Goal: Task Accomplishment & Management: Manage account settings

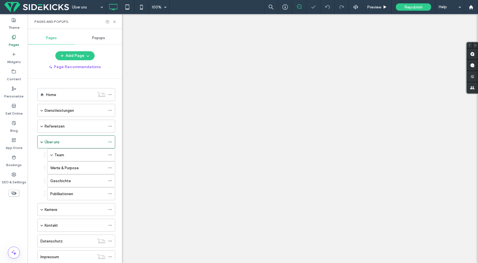
click at [53, 154] on div "Team" at bounding box center [81, 155] width 68 height 13
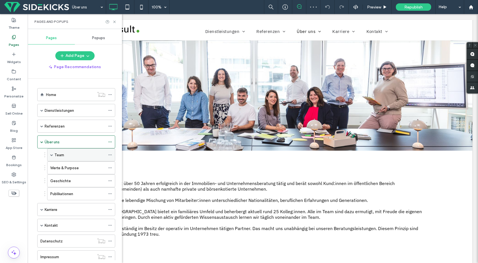
click at [49, 154] on div "Team" at bounding box center [81, 155] width 68 height 13
click at [52, 155] on span at bounding box center [51, 155] width 3 height 3
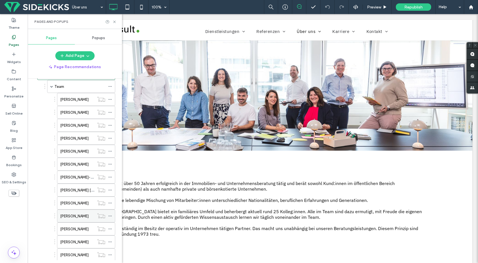
scroll to position [56, 0]
click at [73, 176] on label "[PERSON_NAME]" at bounding box center [74, 178] width 28 height 10
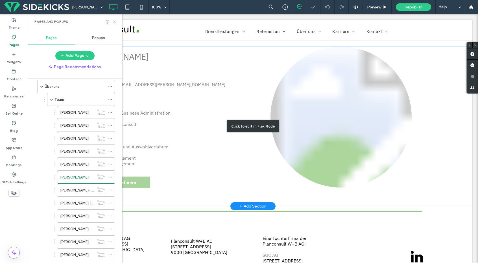
click at [354, 119] on div "Click to edit in Flex Mode" at bounding box center [252, 126] width 439 height 160
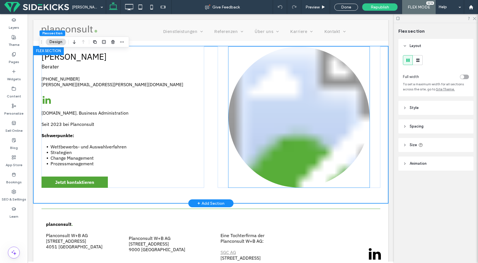
click at [331, 123] on link at bounding box center [298, 117] width 141 height 141
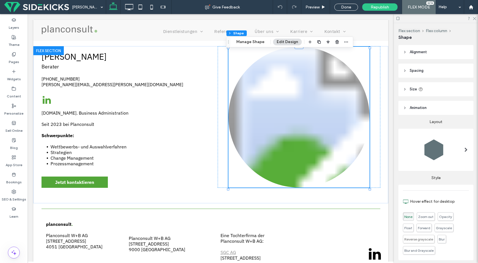
scroll to position [162, 0]
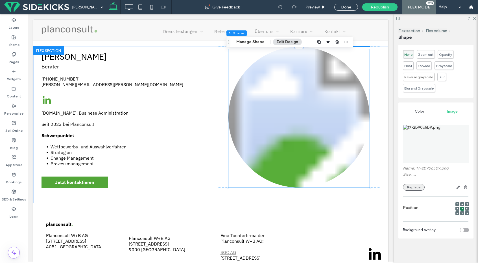
click at [414, 187] on button "Replace" at bounding box center [414, 187] width 22 height 7
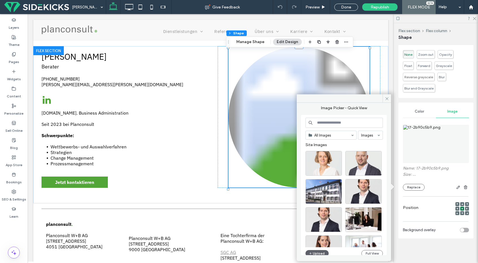
click at [337, 123] on input at bounding box center [343, 123] width 77 height 10
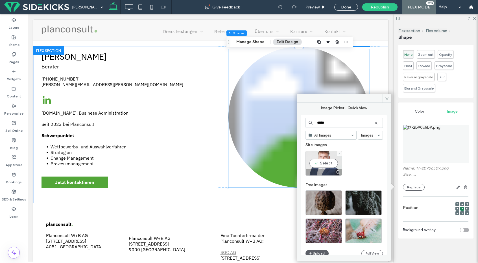
type input "*****"
click at [327, 161] on div "Select" at bounding box center [323, 163] width 36 height 25
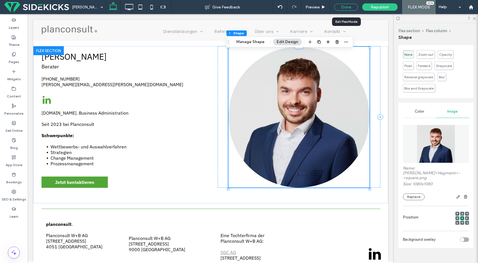
drag, startPoint x: 342, startPoint y: 6, endPoint x: 69, endPoint y: 16, distance: 273.2
click at [342, 6] on div "Done" at bounding box center [346, 7] width 24 height 7
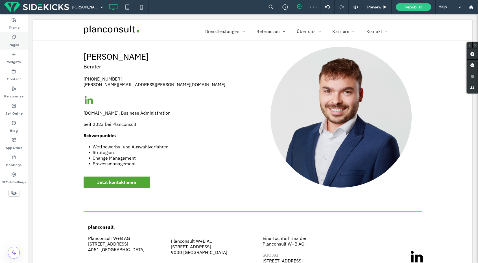
click at [10, 43] on label "Pages" at bounding box center [14, 43] width 10 height 8
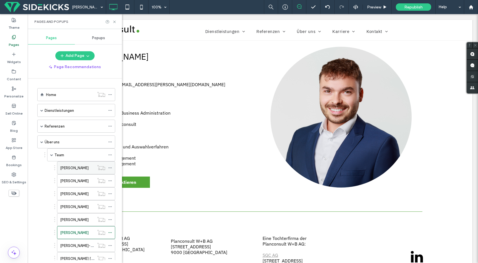
click at [76, 167] on label "[PERSON_NAME]" at bounding box center [74, 168] width 28 height 10
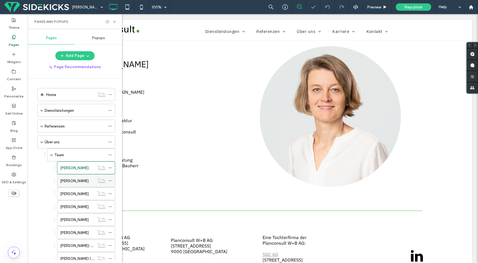
click at [70, 183] on label "[PERSON_NAME]" at bounding box center [74, 181] width 28 height 10
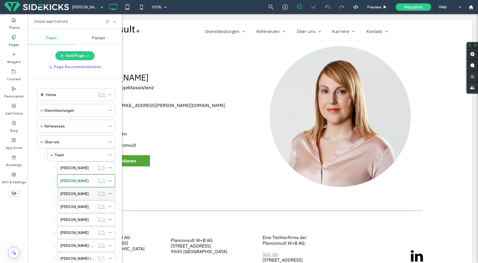
click at [72, 195] on label "[PERSON_NAME]" at bounding box center [74, 194] width 28 height 10
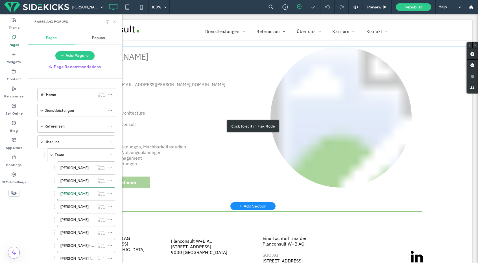
click at [352, 115] on div "Click to edit in Flex Mode" at bounding box center [252, 126] width 439 height 160
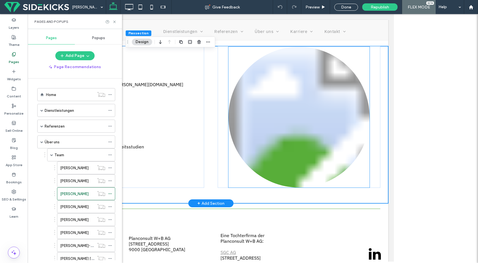
click at [352, 116] on link at bounding box center [298, 117] width 141 height 141
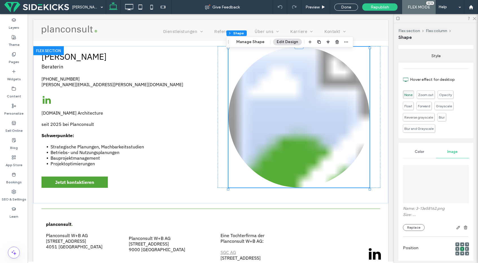
scroll to position [162, 0]
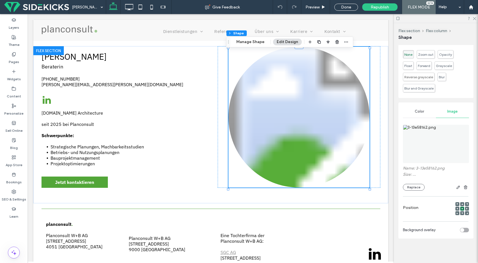
click at [410, 191] on div "Name: 3-13e58162.png Size: ... Replace" at bounding box center [436, 156] width 66 height 74
click at [410, 189] on button "Replace" at bounding box center [414, 187] width 22 height 7
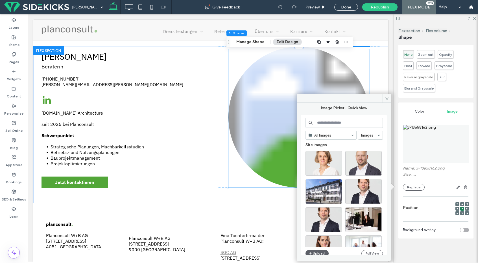
click at [317, 123] on input at bounding box center [343, 123] width 77 height 10
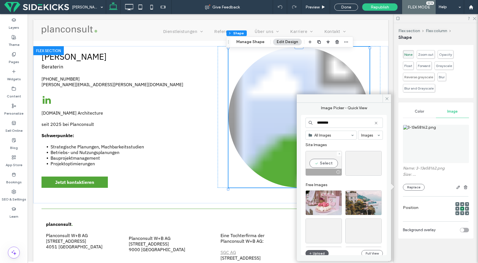
type input "********"
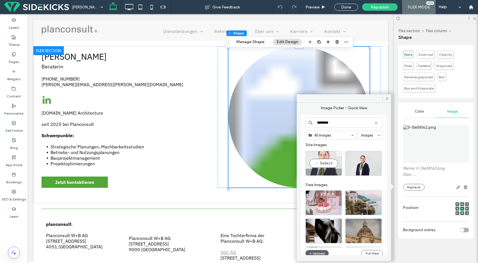
click at [330, 162] on div "Select" at bounding box center [323, 163] width 36 height 25
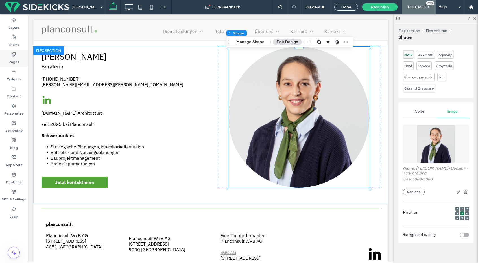
click at [14, 52] on span at bounding box center [14, 54] width 5 height 5
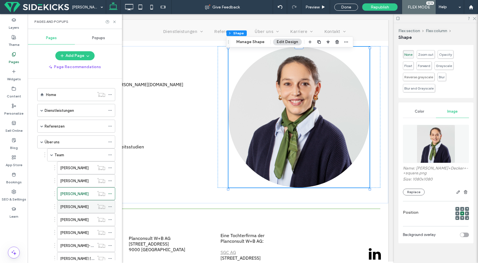
click at [67, 205] on label "[PERSON_NAME]" at bounding box center [74, 207] width 28 height 10
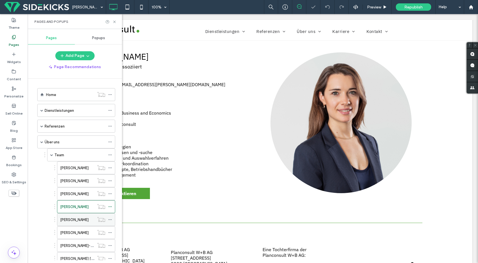
click at [69, 221] on label "[PERSON_NAME]" at bounding box center [74, 220] width 28 height 10
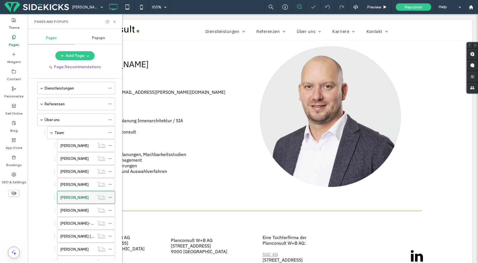
scroll to position [33, 0]
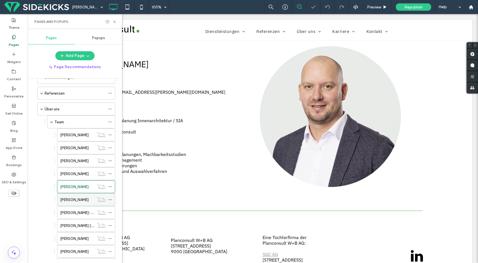
click at [78, 203] on label "[PERSON_NAME]" at bounding box center [74, 200] width 28 height 10
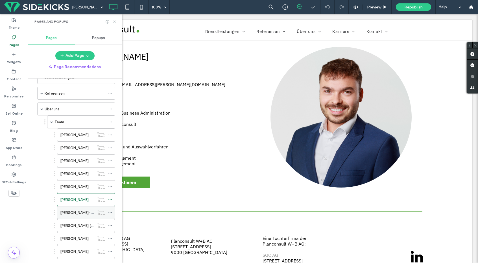
scroll to position [0, 0]
click at [73, 213] on label "[PERSON_NAME]-[PERSON_NAME]" at bounding box center [89, 213] width 59 height 10
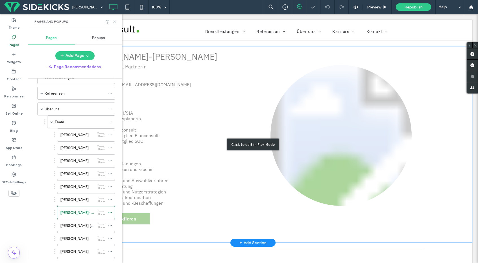
click at [346, 163] on div "Click to edit in Flex Mode" at bounding box center [252, 144] width 439 height 197
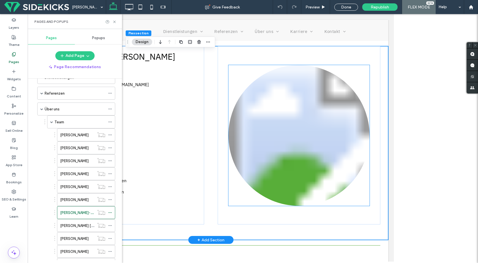
click at [310, 148] on link at bounding box center [298, 135] width 141 height 141
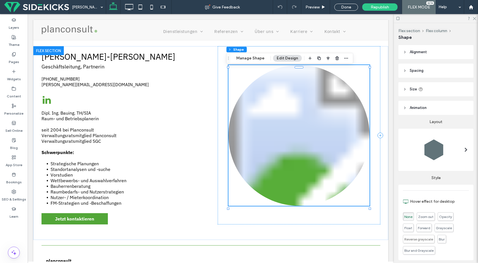
scroll to position [162, 0]
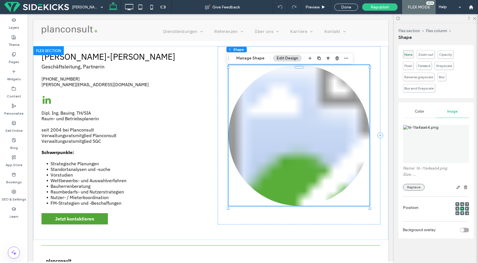
click at [412, 184] on button "Replace" at bounding box center [414, 187] width 22 height 7
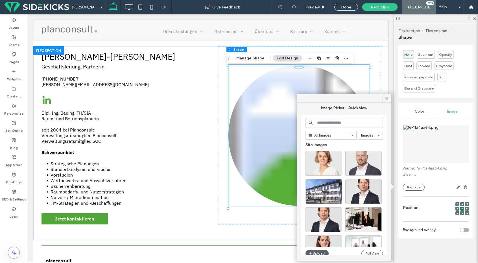
click at [318, 121] on input at bounding box center [343, 123] width 77 height 10
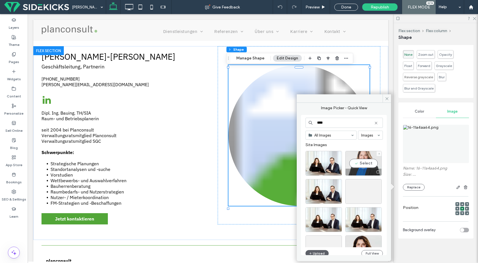
type input "****"
click at [377, 161] on div "Select" at bounding box center [363, 163] width 36 height 25
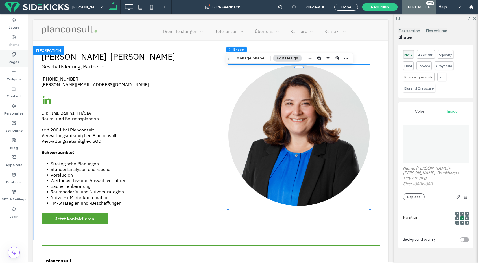
click at [14, 49] on div "Layers Theme Pages Widgets Content Personalize Sell Online Blog App Store Booki…" at bounding box center [14, 138] width 28 height 249
click at [17, 58] on label "Pages" at bounding box center [14, 61] width 10 height 8
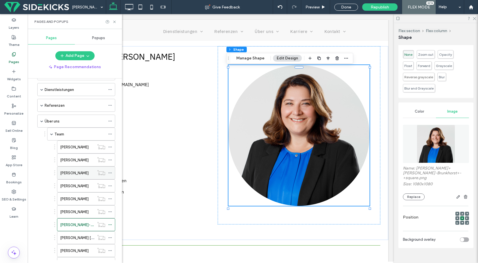
scroll to position [103, 0]
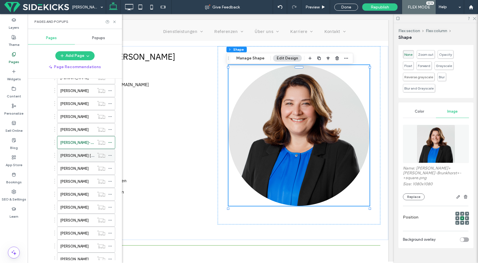
click at [77, 156] on label "[PERSON_NAME] [PERSON_NAME]" at bounding box center [89, 156] width 58 height 10
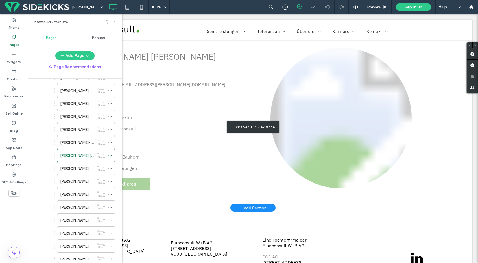
click at [344, 108] on div "Click to edit in Flex Mode" at bounding box center [252, 127] width 439 height 162
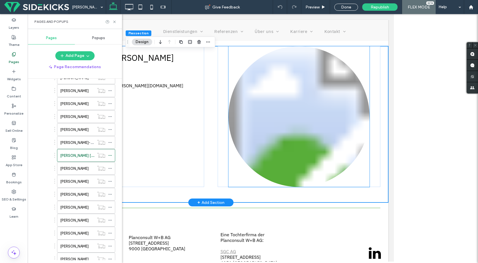
click at [340, 109] on link at bounding box center [298, 116] width 141 height 141
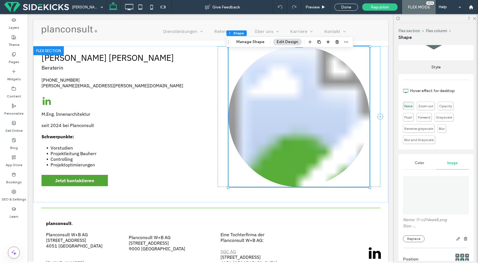
scroll to position [162, 0]
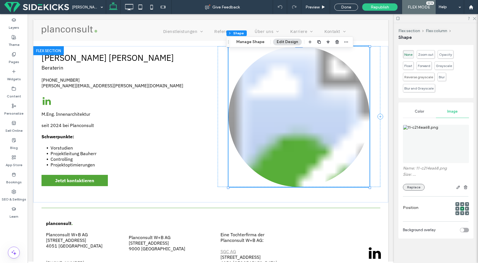
click at [414, 186] on button "Replace" at bounding box center [414, 187] width 22 height 7
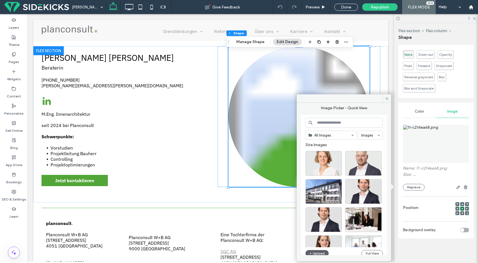
click at [328, 122] on input at bounding box center [343, 123] width 77 height 10
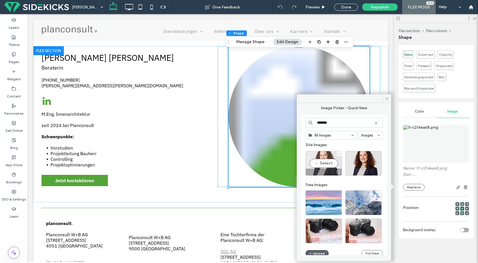
type input "*******"
click at [324, 167] on div "Select" at bounding box center [323, 163] width 36 height 25
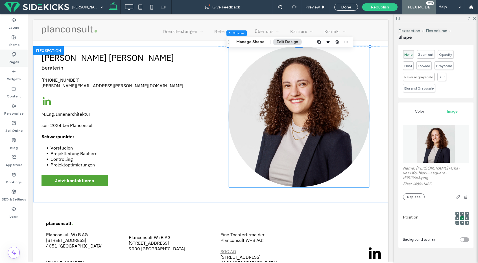
click at [14, 58] on label "Pages" at bounding box center [14, 61] width 10 height 8
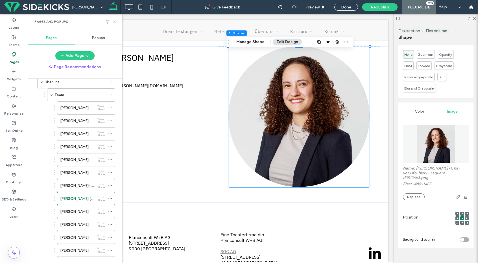
scroll to position [71, 0]
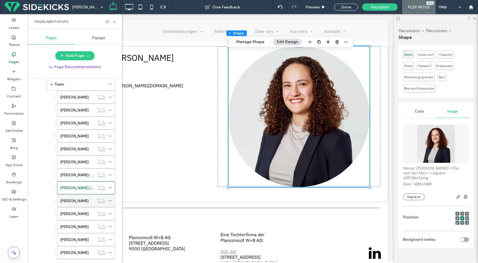
click at [84, 202] on label "[PERSON_NAME]" at bounding box center [74, 201] width 28 height 10
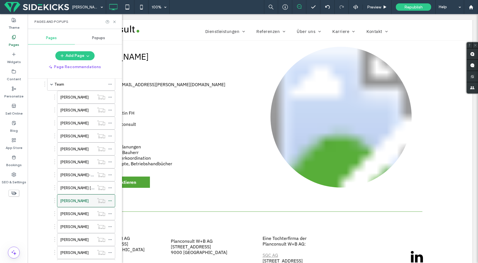
scroll to position [0, 0]
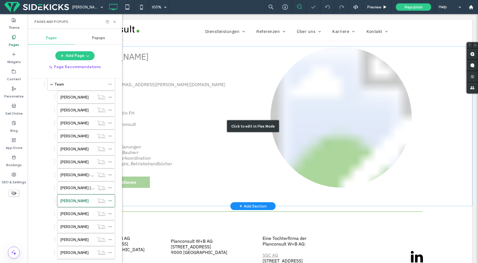
click at [365, 138] on div "Click to edit in Flex Mode" at bounding box center [252, 126] width 439 height 160
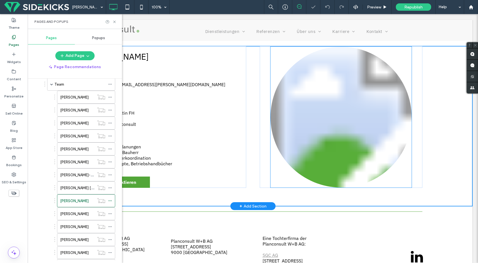
click at [319, 133] on link at bounding box center [340, 117] width 141 height 141
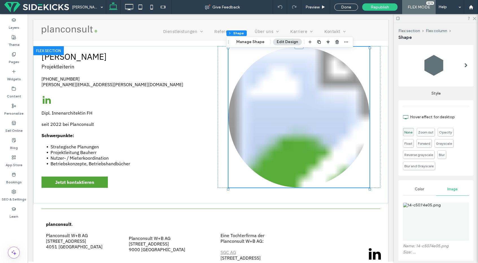
scroll to position [162, 0]
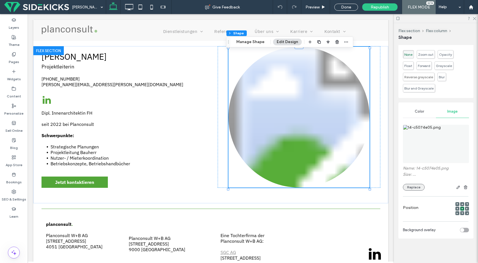
click at [416, 185] on button "Replace" at bounding box center [414, 187] width 22 height 7
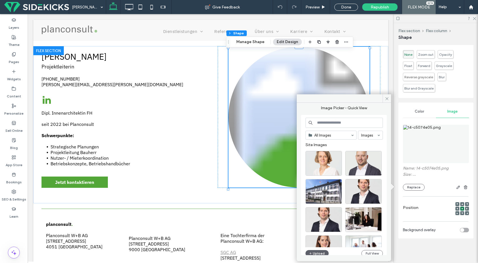
click at [330, 121] on input at bounding box center [343, 123] width 77 height 10
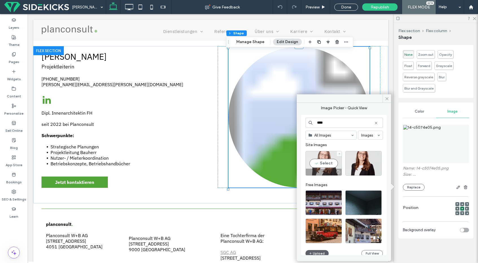
type input "****"
click at [326, 165] on div "Select" at bounding box center [323, 163] width 36 height 25
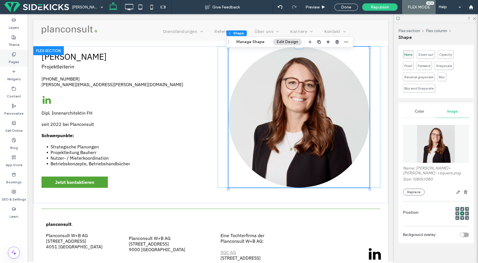
click at [14, 55] on use at bounding box center [13, 54] width 3 height 4
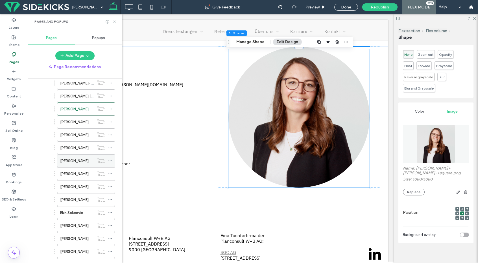
scroll to position [149, 0]
click at [80, 135] on label "[PERSON_NAME]" at bounding box center [74, 136] width 28 height 10
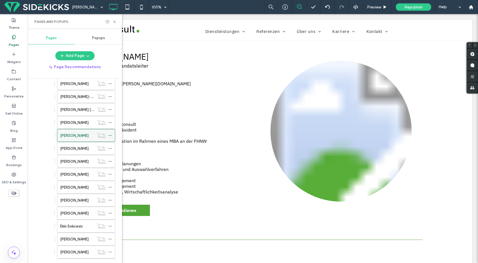
scroll to position [0, 0]
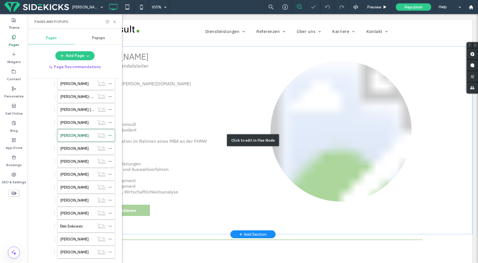
click at [372, 144] on div "Click to edit in Flex Mode" at bounding box center [252, 140] width 439 height 188
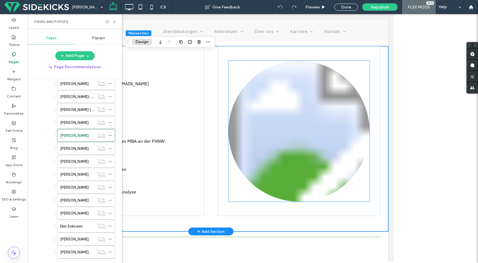
click at [293, 138] on link at bounding box center [298, 131] width 141 height 141
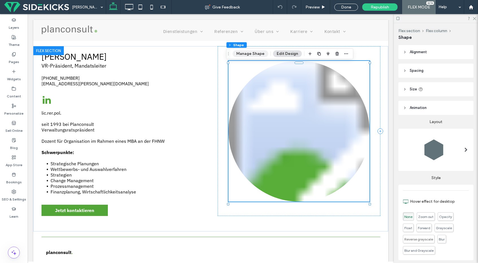
click at [254, 54] on button "Manage Shape" at bounding box center [250, 53] width 36 height 7
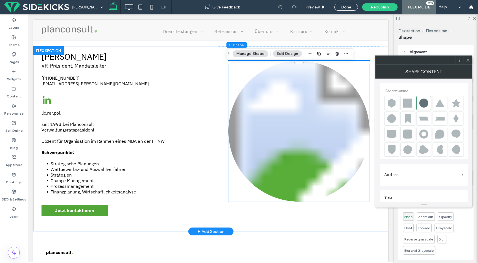
click at [315, 118] on link at bounding box center [298, 131] width 141 height 141
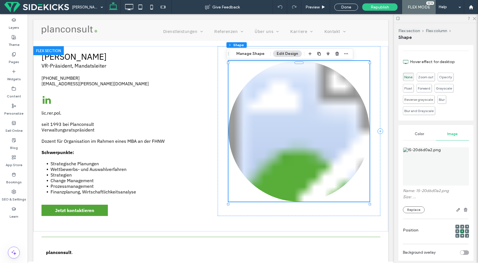
scroll to position [162, 0]
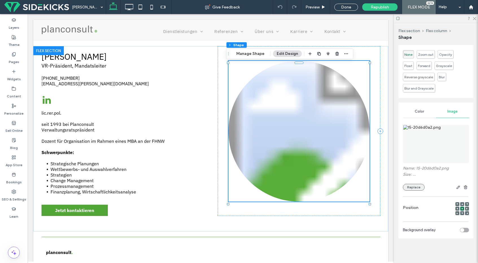
click at [415, 188] on button "Replace" at bounding box center [414, 187] width 22 height 7
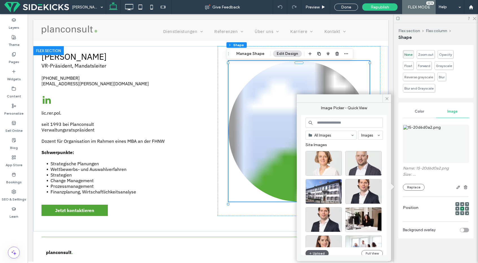
click at [324, 119] on input at bounding box center [343, 123] width 77 height 10
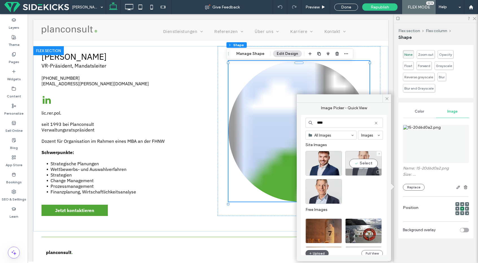
type input "****"
click at [370, 164] on div "Select" at bounding box center [363, 163] width 36 height 25
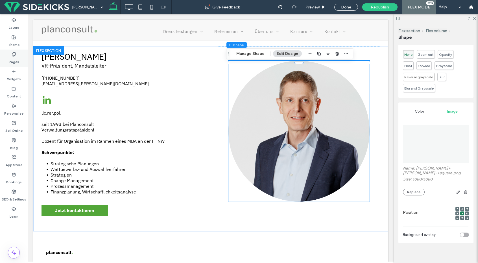
click at [12, 60] on label "Pages" at bounding box center [14, 61] width 10 height 8
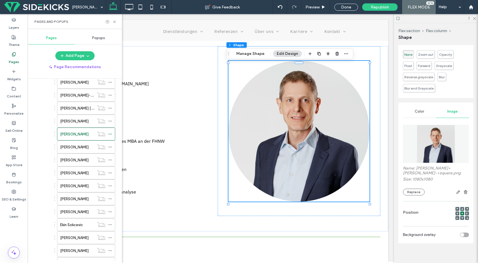
scroll to position [153, 0]
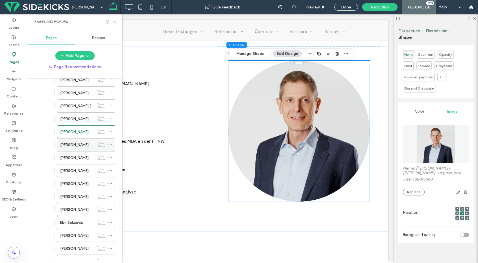
click at [86, 149] on div "[PERSON_NAME]" at bounding box center [77, 145] width 34 height 12
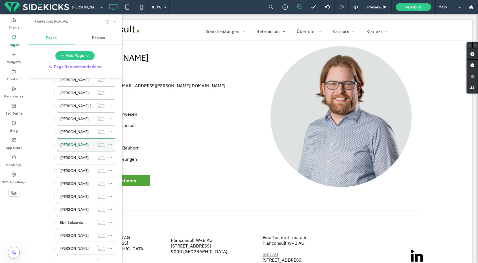
scroll to position [0, 0]
click at [66, 155] on label "[PERSON_NAME]" at bounding box center [74, 158] width 28 height 10
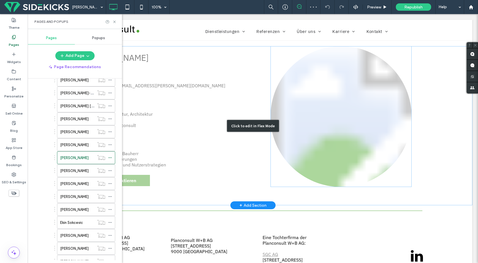
click at [334, 114] on div "Click to edit in Flex Mode" at bounding box center [252, 125] width 439 height 159
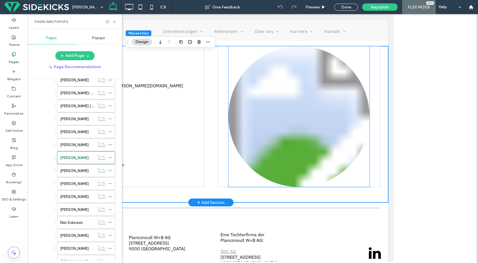
click at [284, 119] on link at bounding box center [298, 116] width 141 height 141
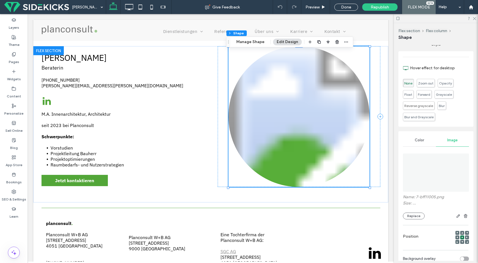
scroll to position [162, 0]
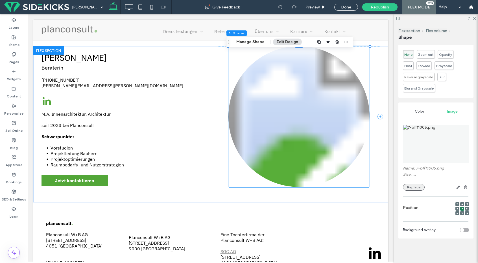
click at [412, 187] on button "Replace" at bounding box center [414, 187] width 22 height 7
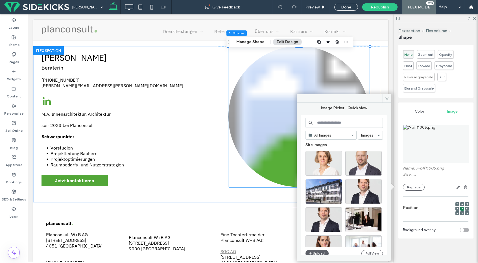
click at [334, 122] on input at bounding box center [343, 123] width 77 height 10
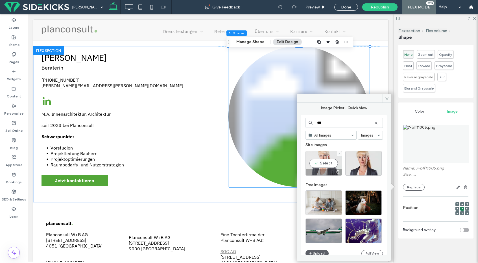
type input "***"
click at [331, 164] on div "Select" at bounding box center [323, 163] width 36 height 25
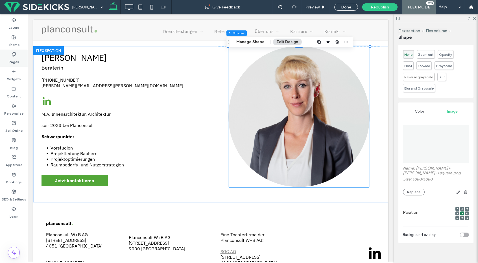
click at [11, 63] on label "Pages" at bounding box center [14, 61] width 10 height 8
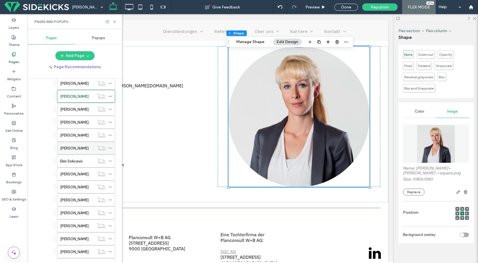
scroll to position [195, 0]
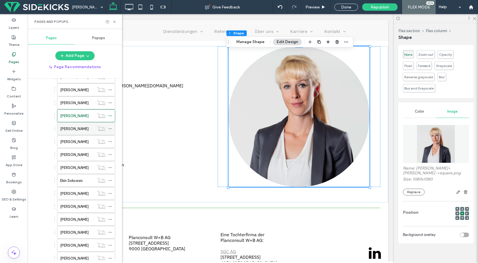
click at [78, 126] on div "[PERSON_NAME]" at bounding box center [77, 129] width 34 height 12
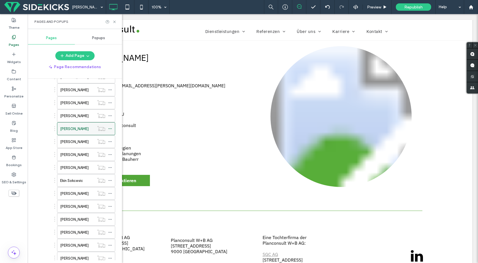
scroll to position [0, 0]
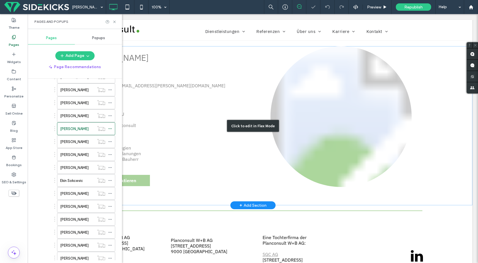
click at [351, 178] on div "Click to edit in Flex Mode" at bounding box center [252, 125] width 439 height 159
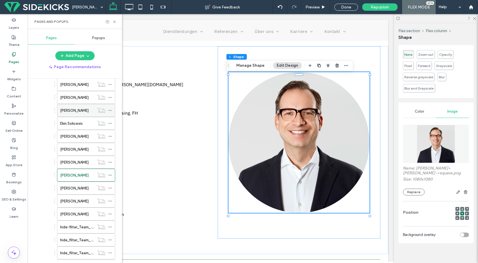
scroll to position [278, 0]
click at [77, 161] on label "[PERSON_NAME]" at bounding box center [74, 163] width 28 height 10
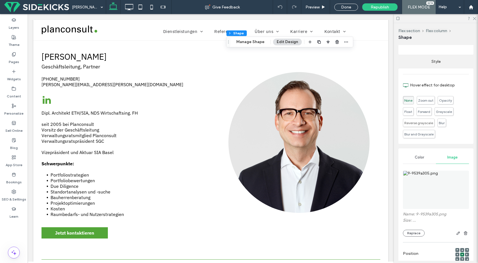
scroll to position [162, 0]
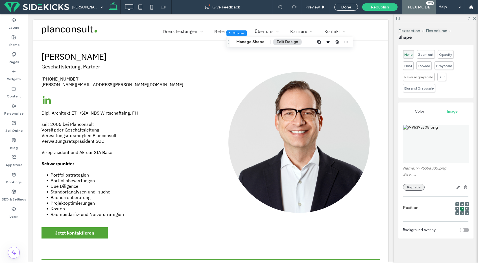
click at [413, 184] on button "Replace" at bounding box center [414, 187] width 22 height 7
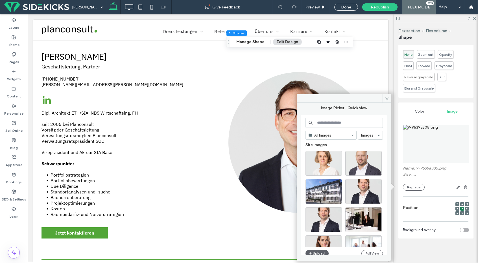
click at [327, 117] on div "All Images Images Site Images Upload Full View" at bounding box center [344, 185] width 86 height 140
click at [327, 124] on input at bounding box center [343, 123] width 77 height 10
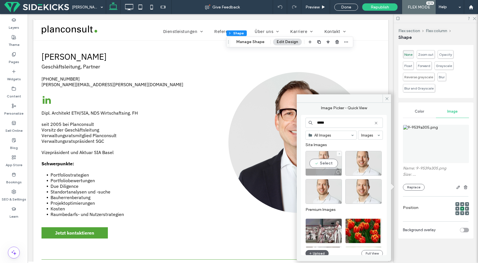
type input "*****"
click at [332, 166] on div "Select" at bounding box center [323, 163] width 36 height 25
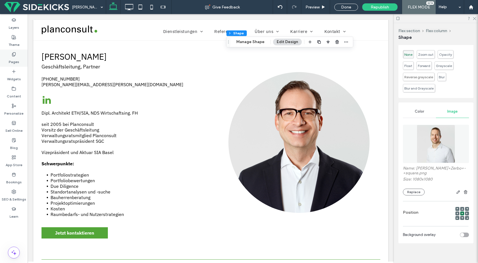
click at [8, 58] on div "Pages" at bounding box center [14, 58] width 28 height 17
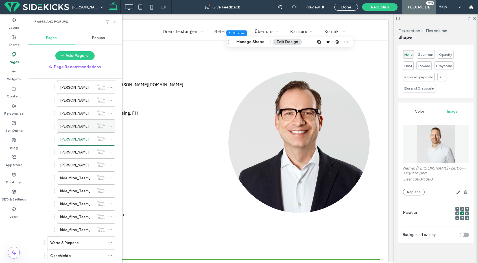
scroll to position [348, 0]
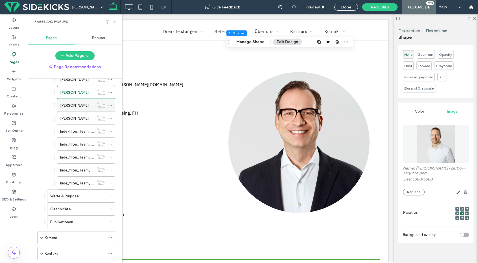
click at [76, 103] on label "[PERSON_NAME]" at bounding box center [74, 106] width 28 height 10
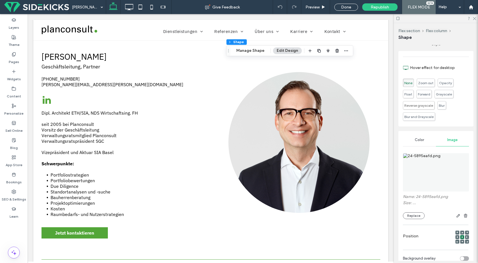
scroll to position [162, 0]
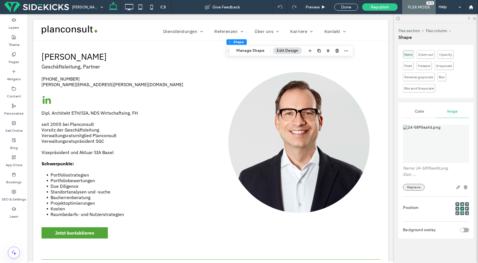
click at [411, 186] on button "Replace" at bounding box center [414, 187] width 22 height 7
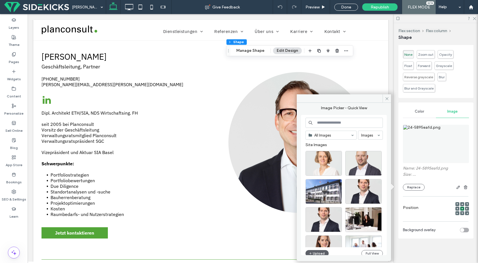
click at [339, 122] on input at bounding box center [343, 123] width 77 height 10
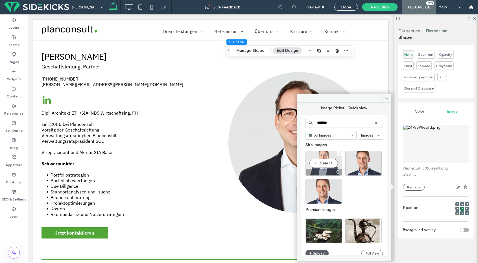
type input "*******"
click at [326, 163] on div "Select" at bounding box center [323, 163] width 36 height 25
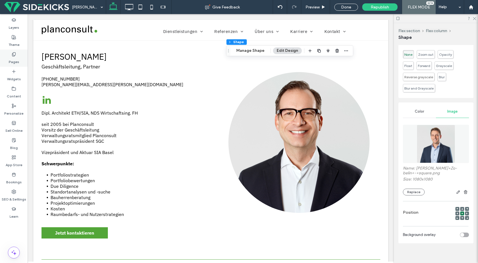
click at [11, 65] on div "Pages" at bounding box center [14, 58] width 28 height 17
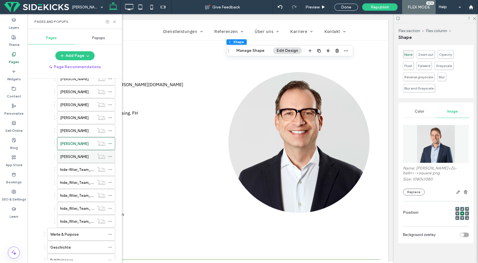
scroll to position [324, 0]
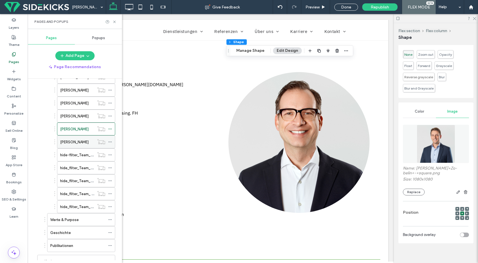
click at [77, 142] on label "[PERSON_NAME]" at bounding box center [74, 142] width 28 height 10
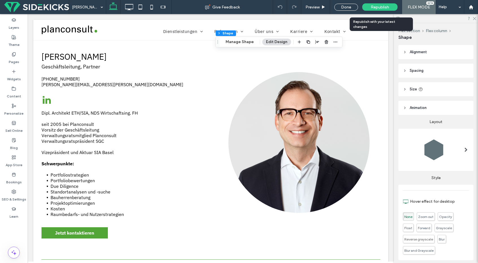
click at [383, 6] on span "Republish" at bounding box center [379, 7] width 18 height 5
